Goal: Book appointment/travel/reservation

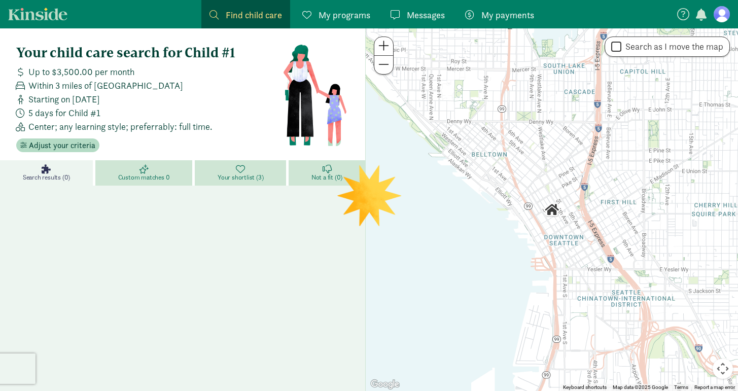
click at [531, 18] on span "My payments" at bounding box center [507, 15] width 53 height 14
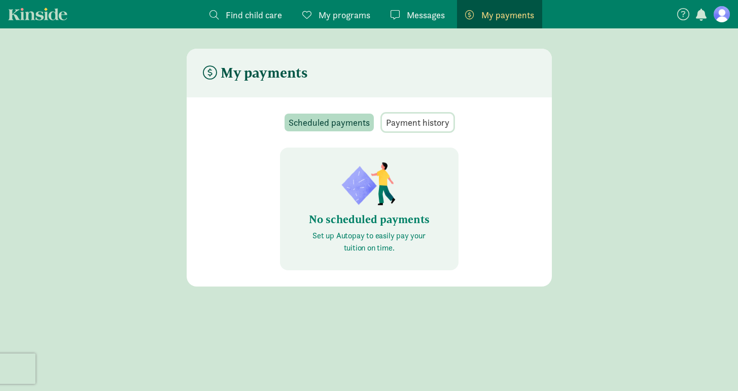
click at [409, 120] on span "Payment history" at bounding box center [417, 123] width 63 height 14
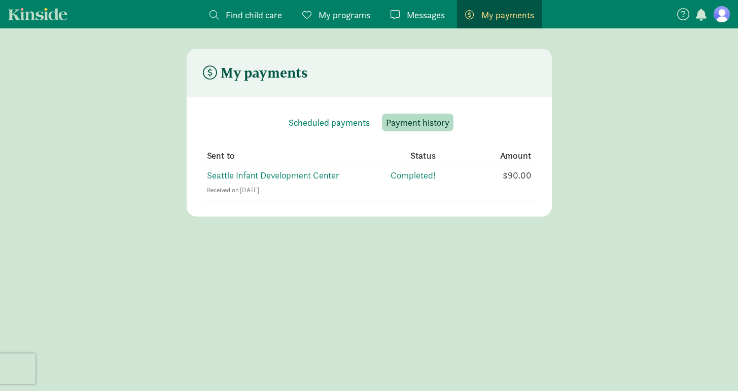
click at [423, 19] on span "Messages" at bounding box center [426, 15] width 38 height 14
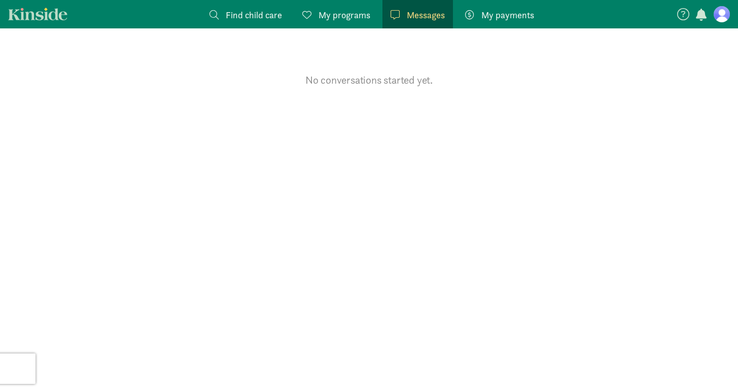
click at [357, 11] on span "My programs" at bounding box center [345, 15] width 52 height 14
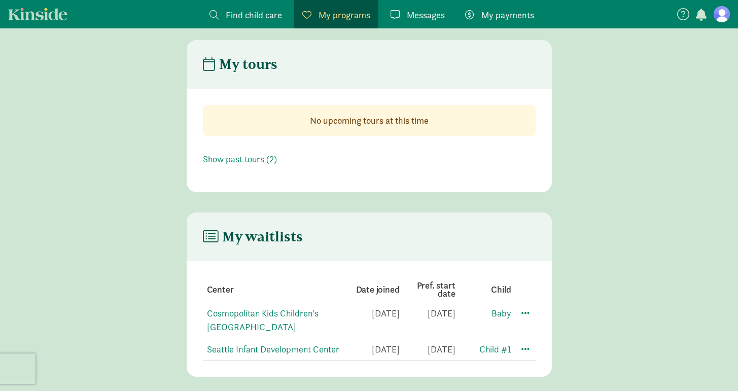
scroll to position [205, 0]
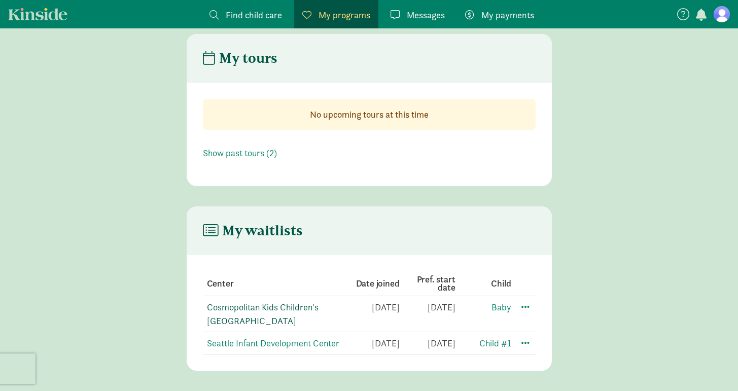
click at [278, 311] on link "Cosmopolitan Kids Children's [GEOGRAPHIC_DATA]" at bounding box center [263, 313] width 112 height 25
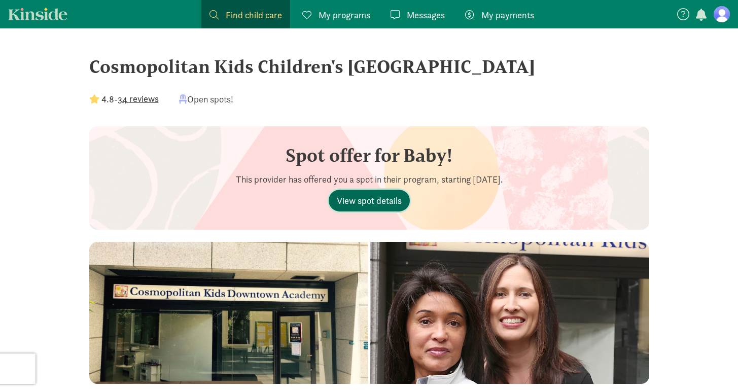
click at [367, 200] on span "View spot details" at bounding box center [369, 201] width 65 height 14
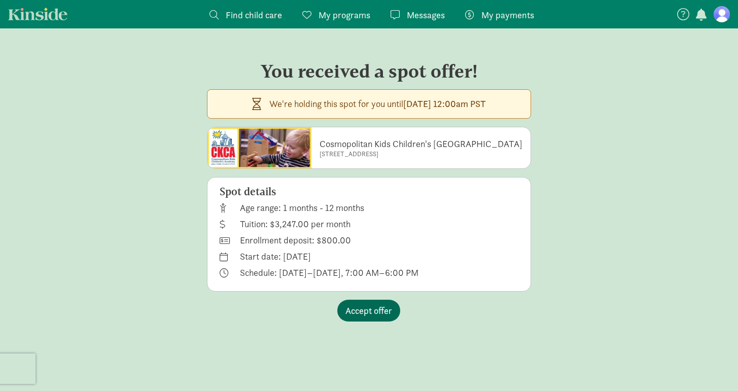
click at [380, 318] on button "Accept offer" at bounding box center [368, 311] width 63 height 22
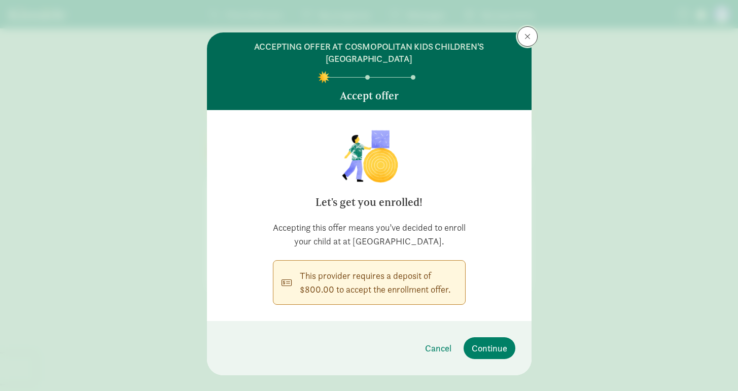
click at [526, 45] on button at bounding box center [527, 36] width 20 height 20
